Goal: Information Seeking & Learning: Learn about a topic

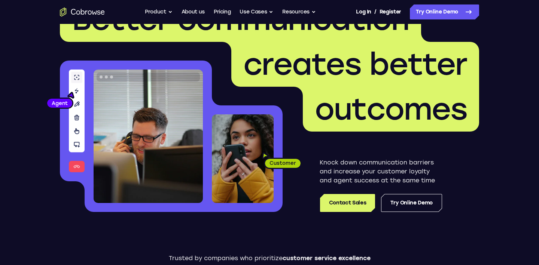
scroll to position [35, 0]
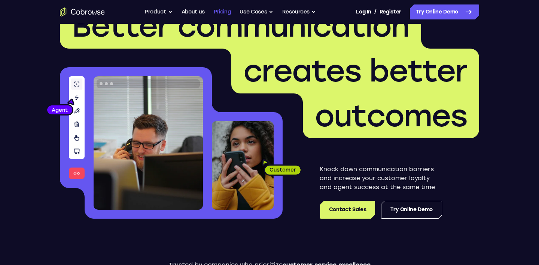
click at [219, 8] on link "Pricing" at bounding box center [222, 11] width 17 height 15
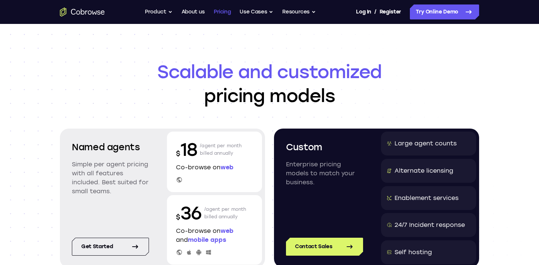
click at [225, 12] on link "Pricing" at bounding box center [222, 11] width 17 height 15
click at [187, 14] on link "About us" at bounding box center [192, 11] width 23 height 15
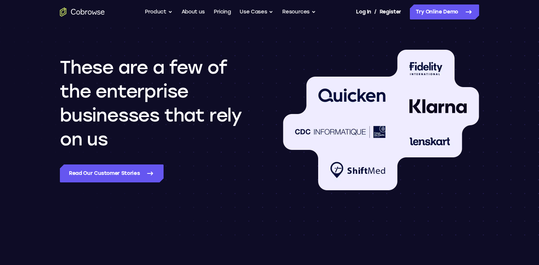
scroll to position [656, 0]
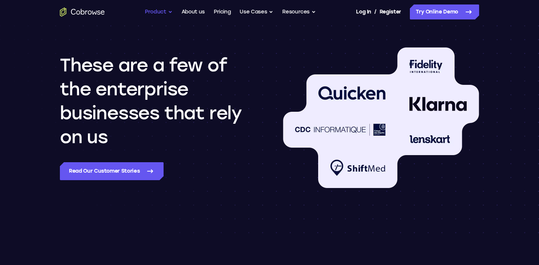
click at [169, 9] on button "Product" at bounding box center [159, 11] width 28 height 15
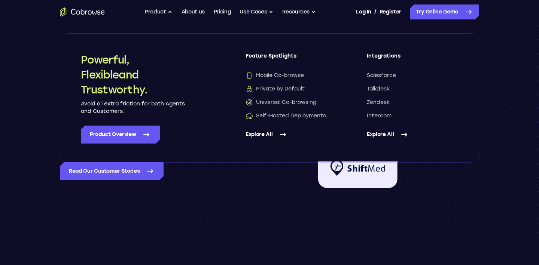
click at [280, 134] on icon at bounding box center [282, 134] width 9 height 9
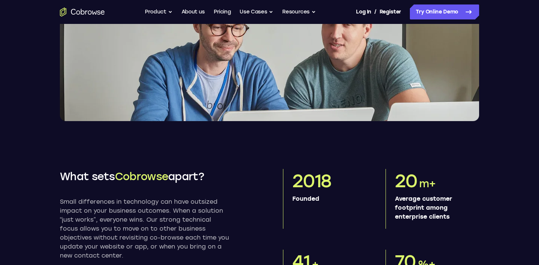
scroll to position [220, 0]
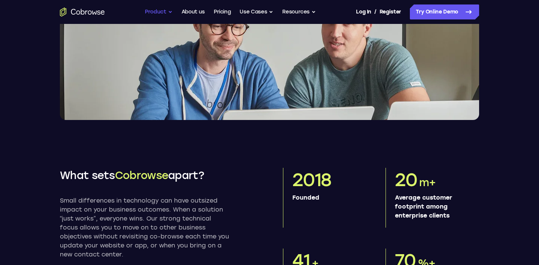
click at [167, 11] on button "Product" at bounding box center [159, 11] width 28 height 15
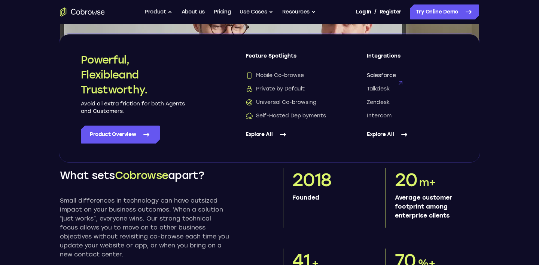
click at [376, 75] on span "Salesforce" at bounding box center [381, 75] width 29 height 7
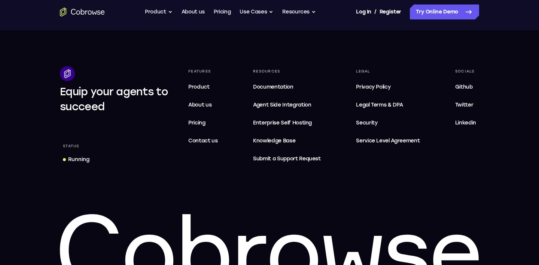
scroll to position [1903, 0]
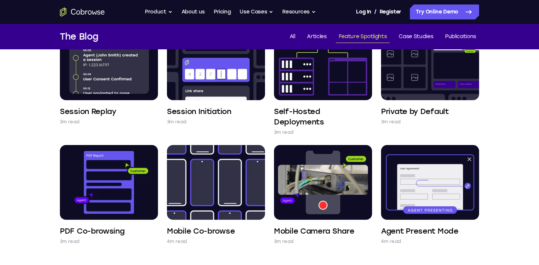
scroll to position [329, 0]
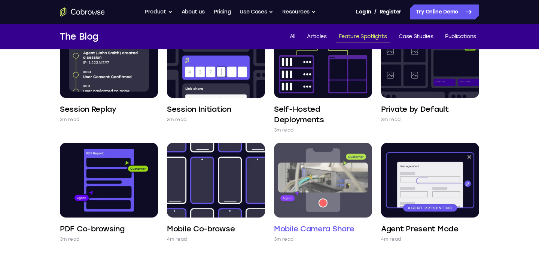
click at [296, 216] on img at bounding box center [323, 180] width 98 height 75
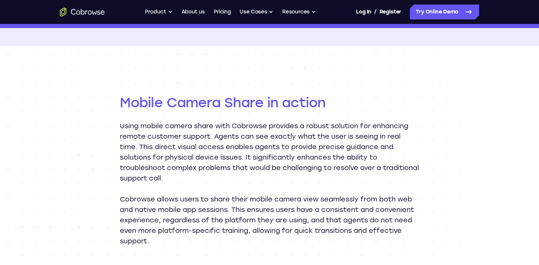
scroll to position [702, 0]
